Goal: Task Accomplishment & Management: Manage account settings

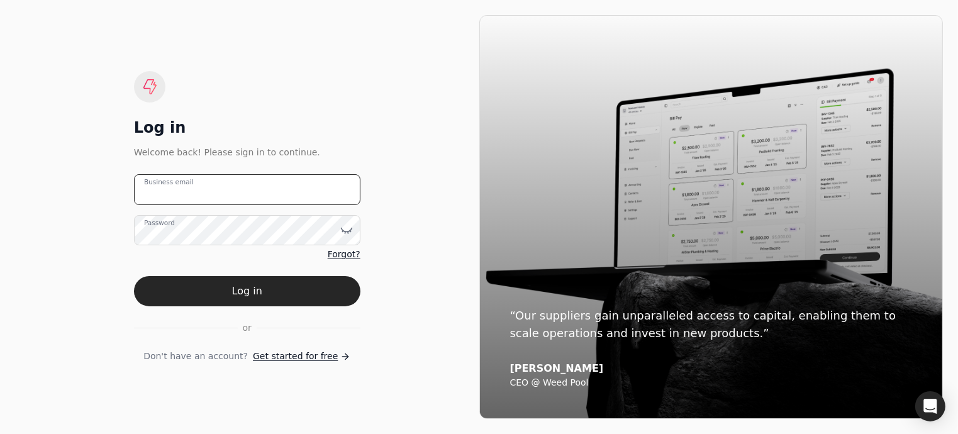
click at [178, 197] on email "Business email" at bounding box center [247, 189] width 226 height 31
type email "arnoldcardenas020@gmail.com"
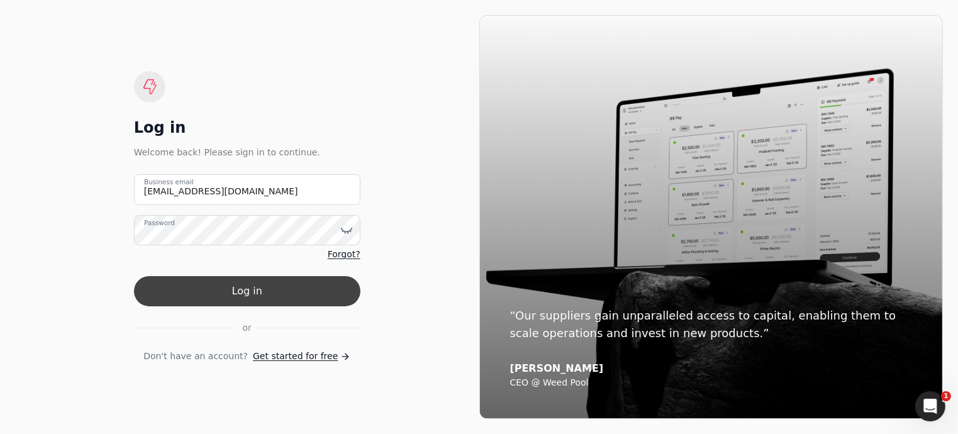
click at [245, 298] on button "Log in" at bounding box center [247, 291] width 226 height 30
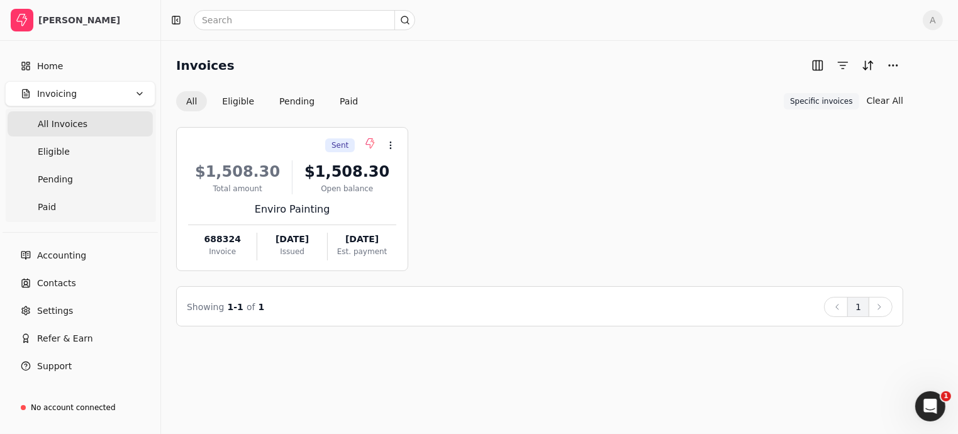
click at [70, 128] on span "All Invoices" at bounding box center [63, 124] width 50 height 13
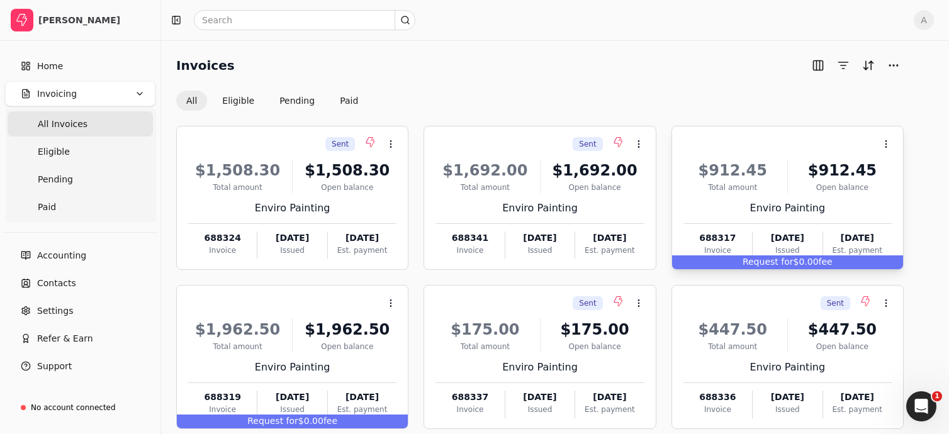
click at [794, 261] on div "Request for $0.00 fee" at bounding box center [787, 262] width 231 height 14
click at [759, 266] on span "Request for" at bounding box center [767, 262] width 51 height 10
drag, startPoint x: 759, startPoint y: 266, endPoint x: 770, endPoint y: 266, distance: 11.3
click at [770, 266] on span "Request for" at bounding box center [767, 262] width 51 height 10
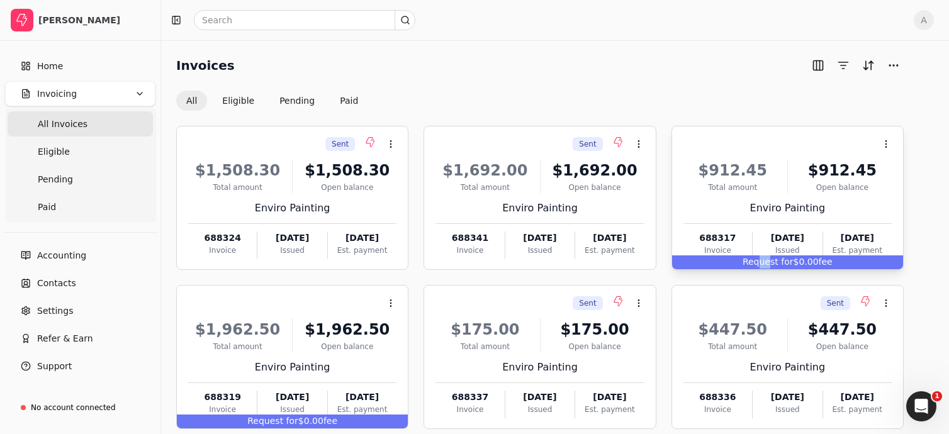
click at [770, 266] on span "Request for" at bounding box center [767, 262] width 51 height 10
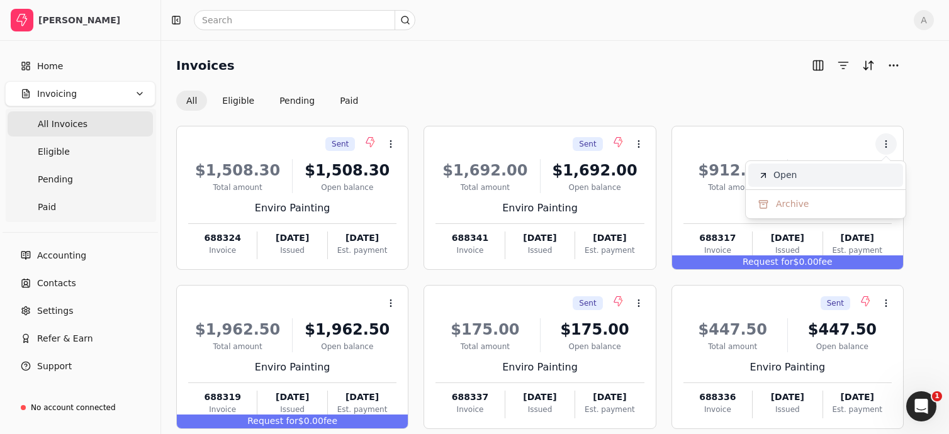
click at [785, 177] on span "Open" at bounding box center [784, 175] width 23 height 13
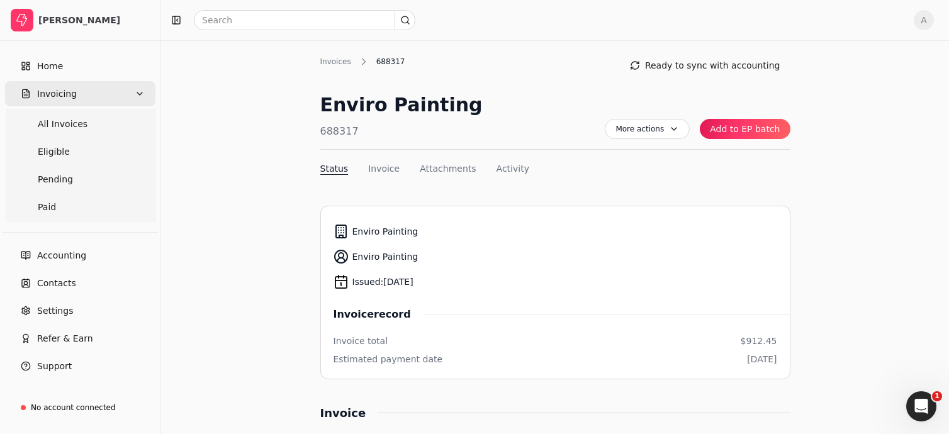
click at [71, 99] on span "Invoicing" at bounding box center [57, 93] width 40 height 13
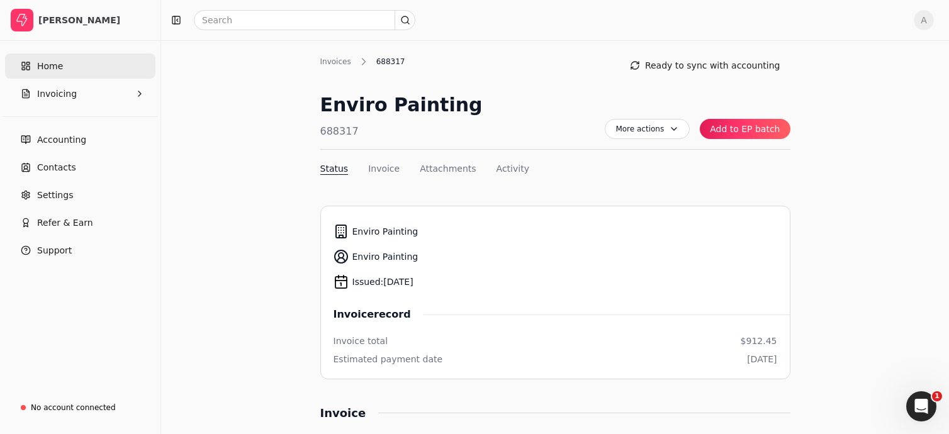
click at [56, 67] on span "Home" at bounding box center [50, 66] width 26 height 13
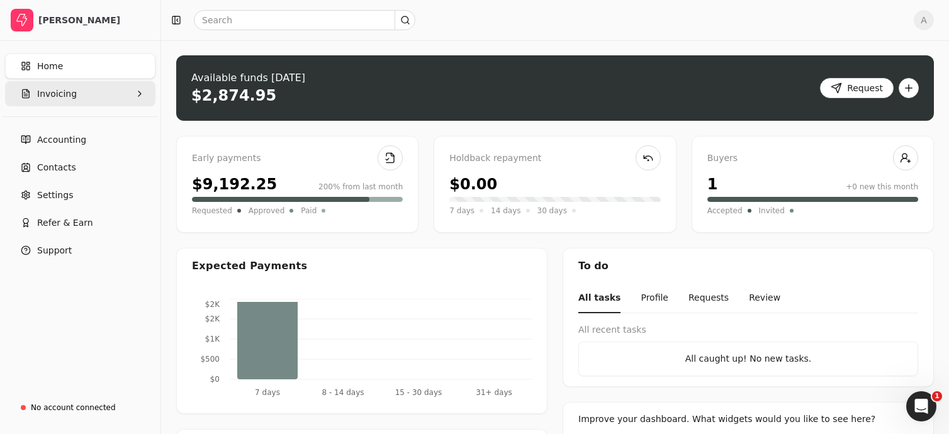
click at [53, 92] on span "Invoicing" at bounding box center [57, 93] width 40 height 13
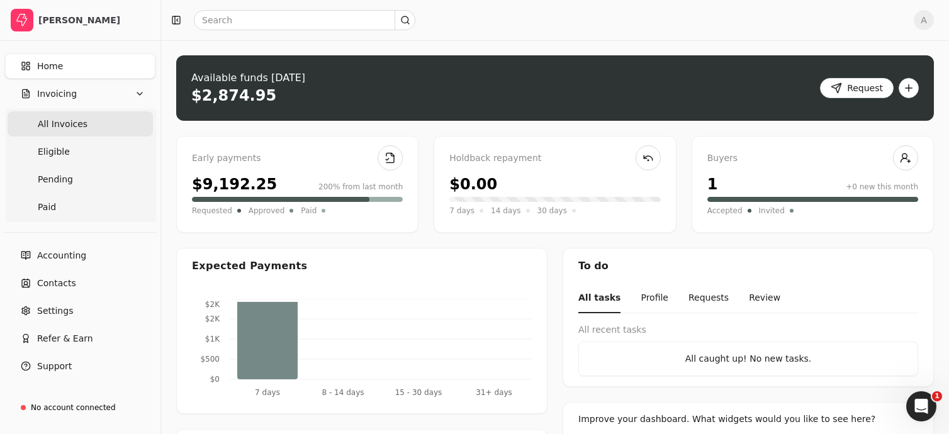
click at [56, 123] on span "All Invoices" at bounding box center [63, 124] width 50 height 13
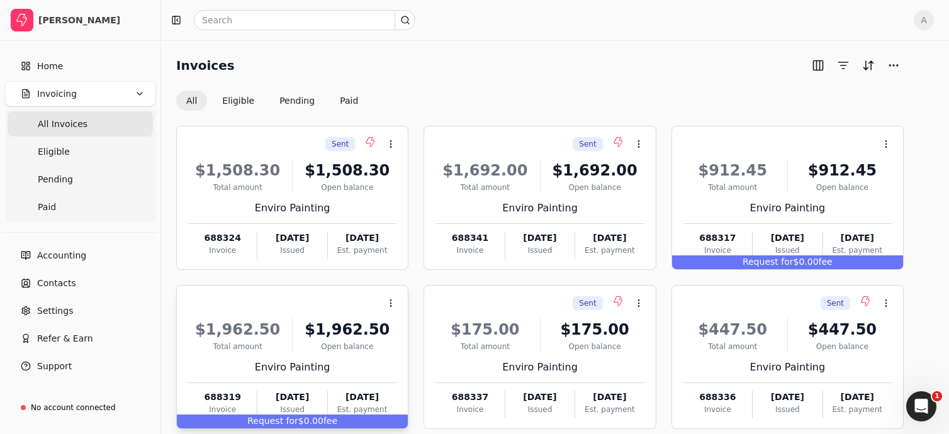
click at [292, 420] on span "Request for" at bounding box center [272, 421] width 51 height 10
click at [141, 247] on link "Accounting" at bounding box center [80, 255] width 150 height 25
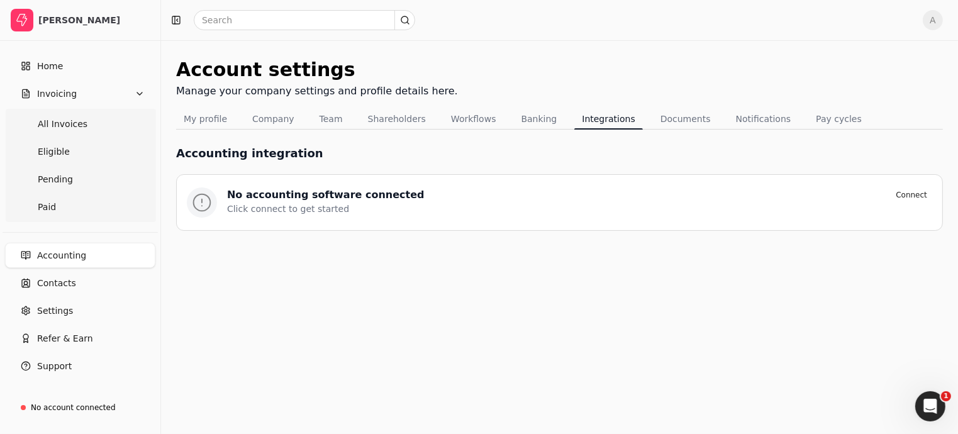
drag, startPoint x: 951, startPoint y: 270, endPoint x: 956, endPoint y: 335, distance: 65.0
click at [956, 335] on html "Arnold Cardenas Home Invoicing All Invoices Eligible Pending Paid Accounting Co…" at bounding box center [479, 217] width 958 height 434
click at [60, 70] on span "Home" at bounding box center [50, 66] width 26 height 13
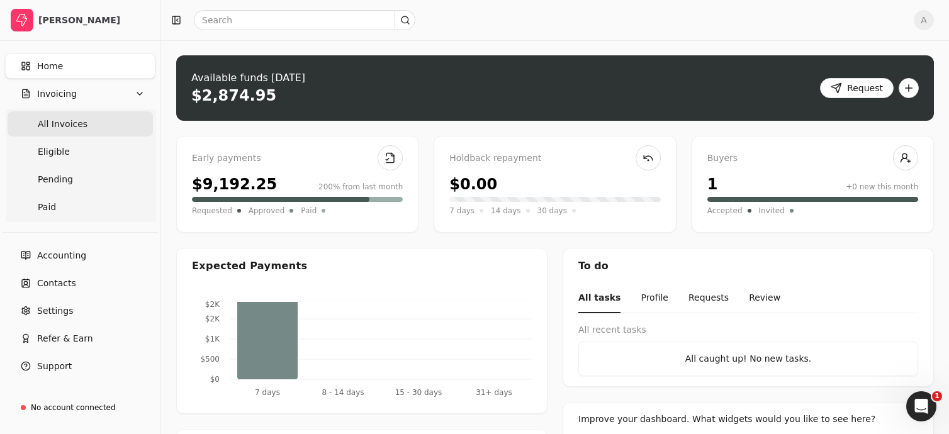
click at [72, 120] on span "All Invoices" at bounding box center [63, 124] width 50 height 13
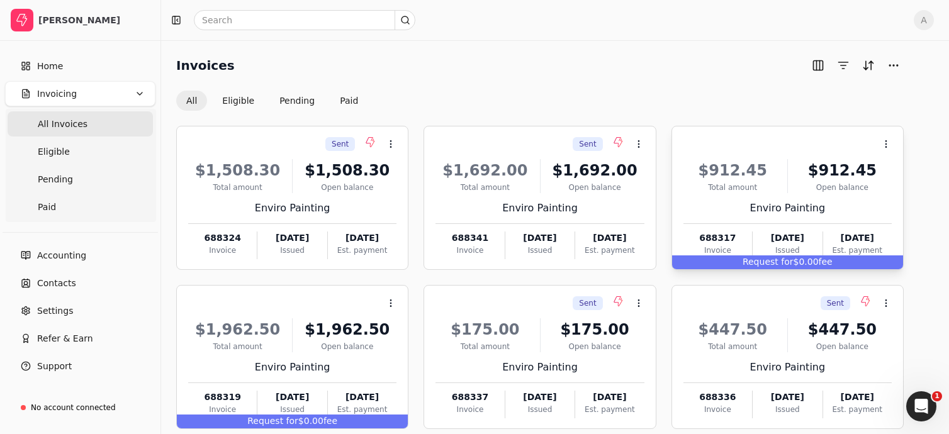
click at [798, 260] on div "Request for $0.00 fee" at bounding box center [787, 262] width 231 height 14
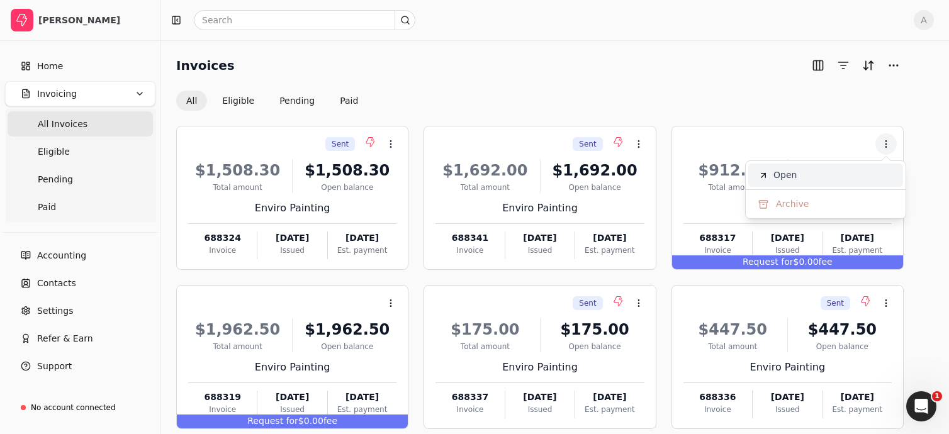
click at [797, 176] on li "Open" at bounding box center [825, 175] width 155 height 23
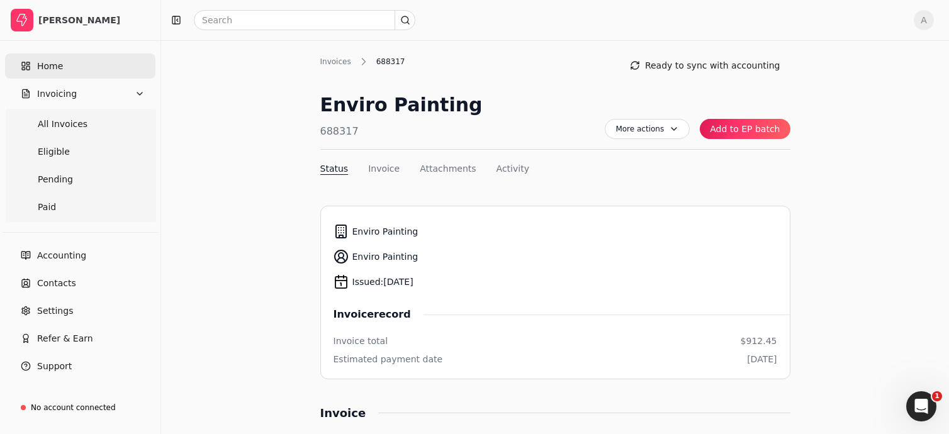
click at [62, 72] on link "Home" at bounding box center [80, 65] width 150 height 25
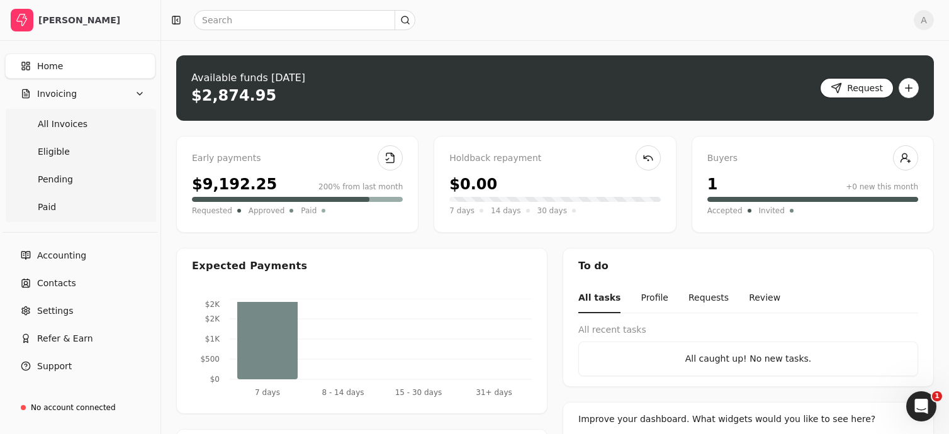
click at [855, 90] on button "Request" at bounding box center [857, 88] width 74 height 20
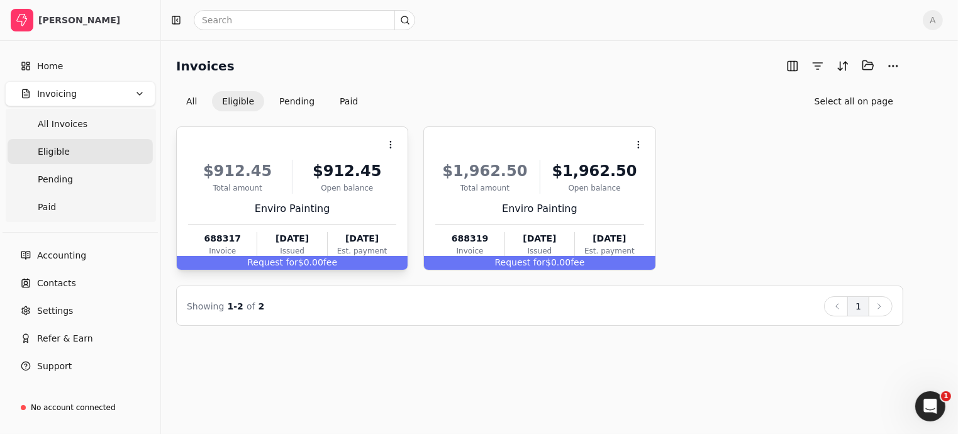
click at [274, 262] on span "Request for" at bounding box center [272, 262] width 51 height 10
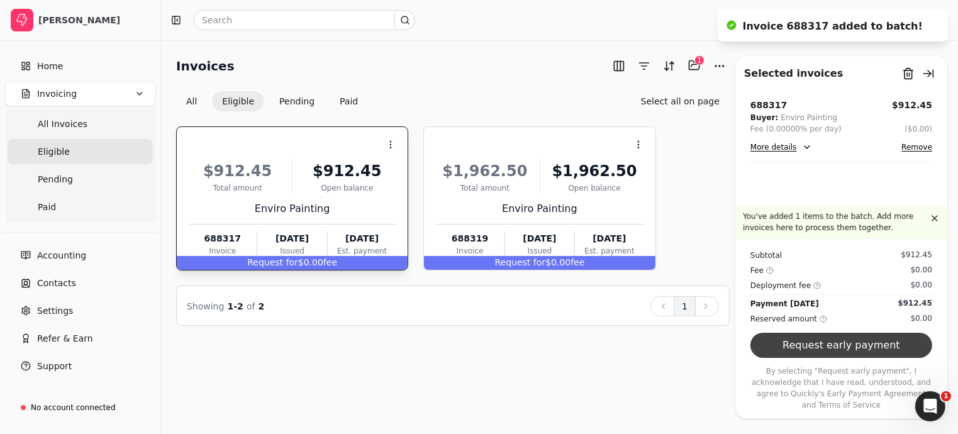
click at [815, 358] on button "Request early payment" at bounding box center [841, 345] width 182 height 25
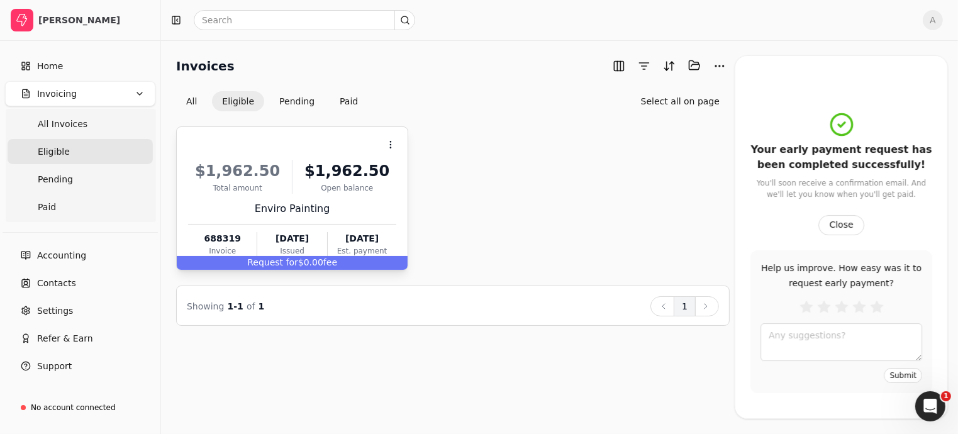
click at [267, 262] on span "Request for" at bounding box center [272, 262] width 51 height 10
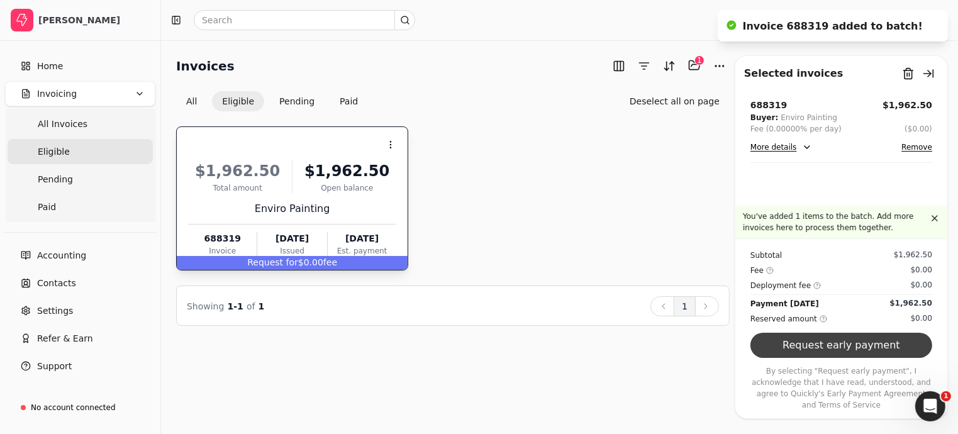
click at [865, 353] on button "Request early payment" at bounding box center [841, 345] width 182 height 25
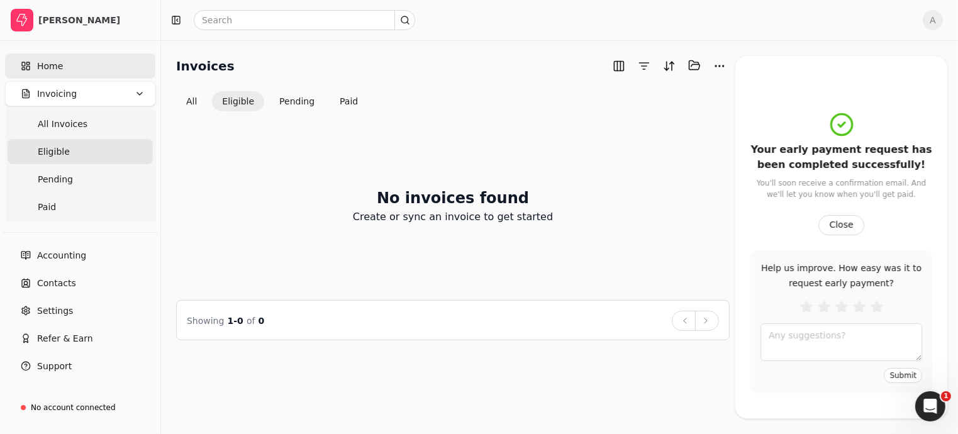
click at [60, 67] on link "Home" at bounding box center [80, 65] width 150 height 25
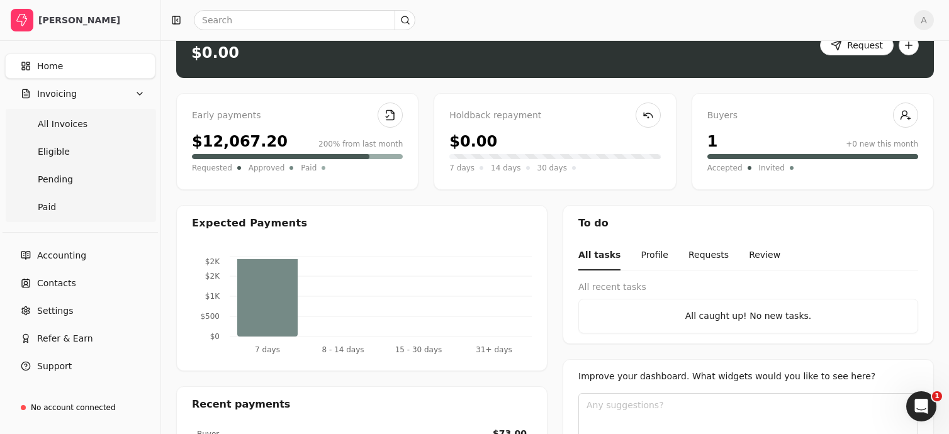
scroll to position [31, 0]
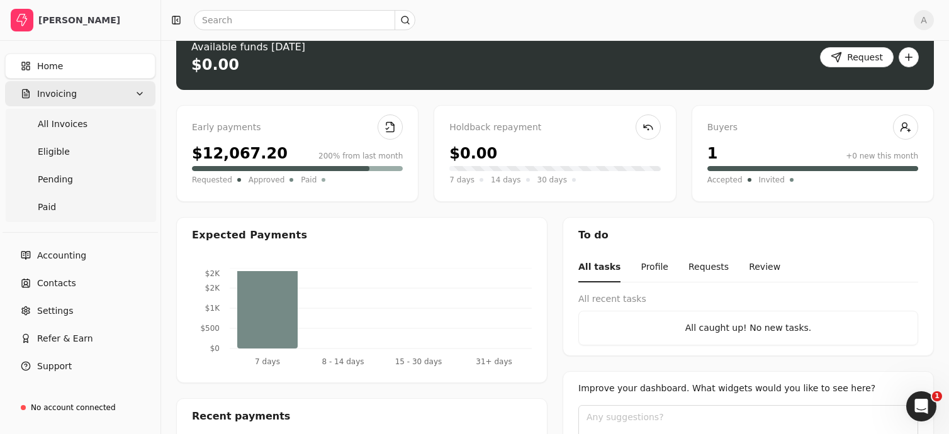
click at [51, 93] on span "Invoicing" at bounding box center [57, 93] width 40 height 13
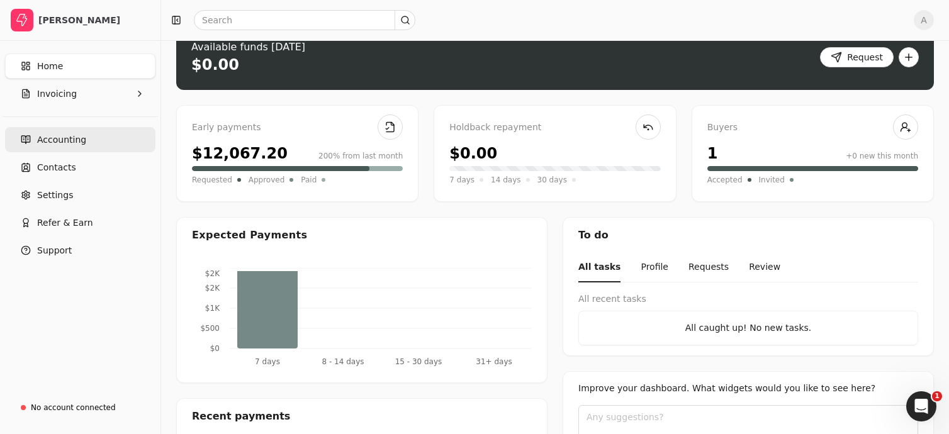
click at [63, 138] on span "Accounting" at bounding box center [61, 139] width 49 height 13
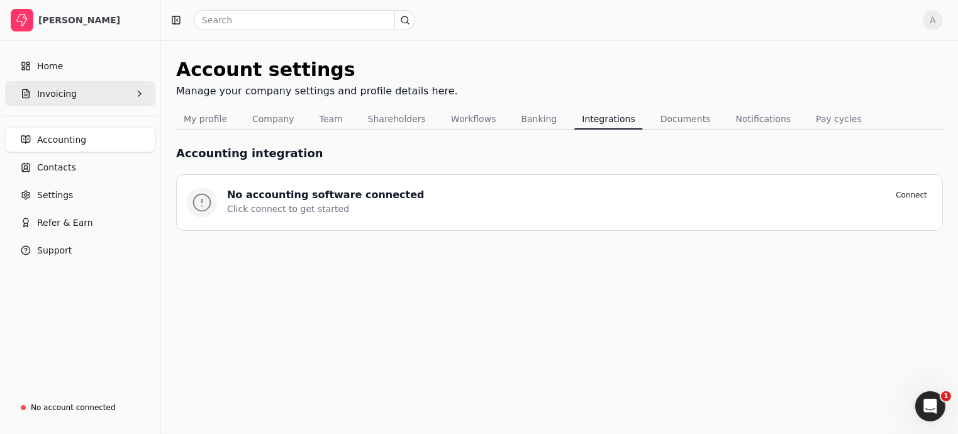
click at [57, 91] on span "Invoicing" at bounding box center [57, 93] width 40 height 13
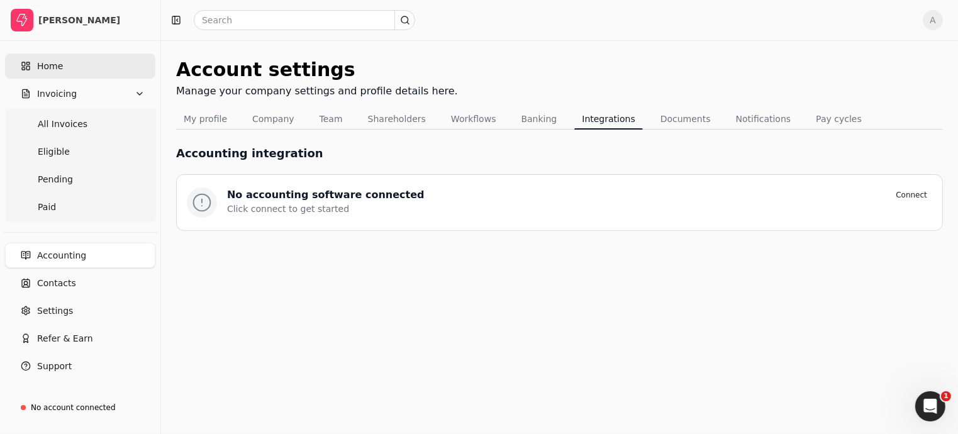
click at [58, 65] on span "Home" at bounding box center [50, 66] width 26 height 13
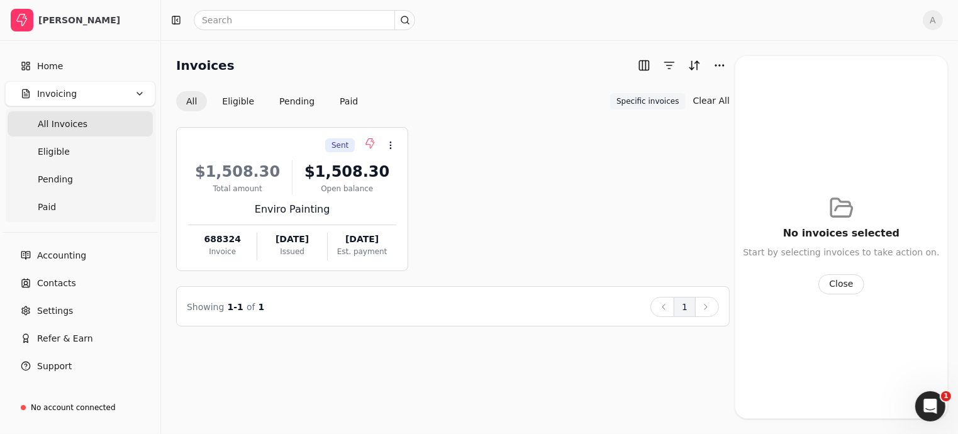
click at [86, 123] on Invoices "All Invoices" at bounding box center [80, 123] width 145 height 25
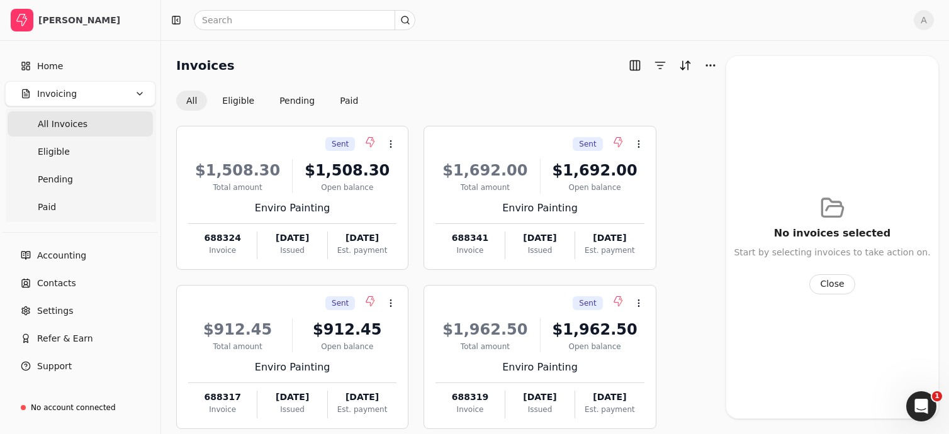
click at [75, 125] on span "All Invoices" at bounding box center [63, 124] width 50 height 13
